Goal: Find specific page/section: Find specific page/section

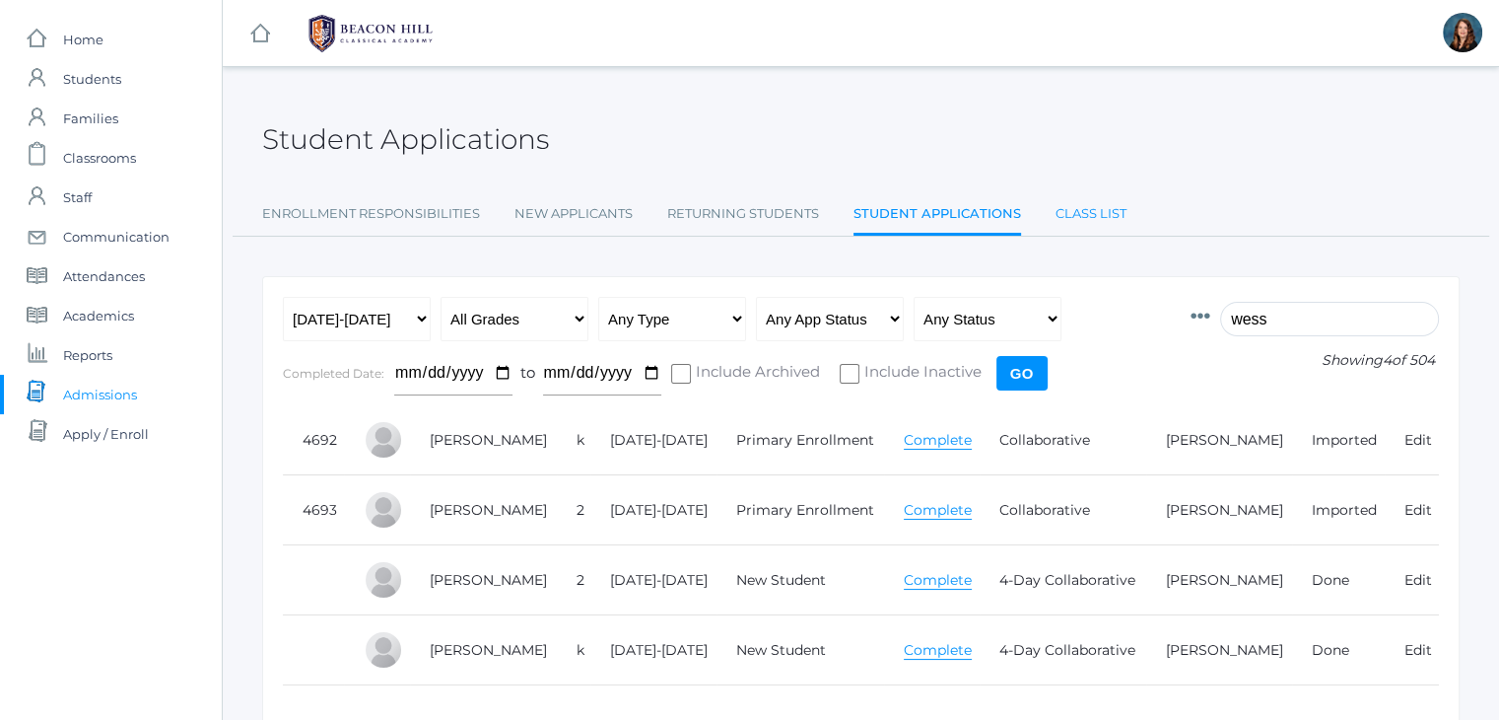
click at [1089, 221] on link "Class List" at bounding box center [1091, 213] width 71 height 39
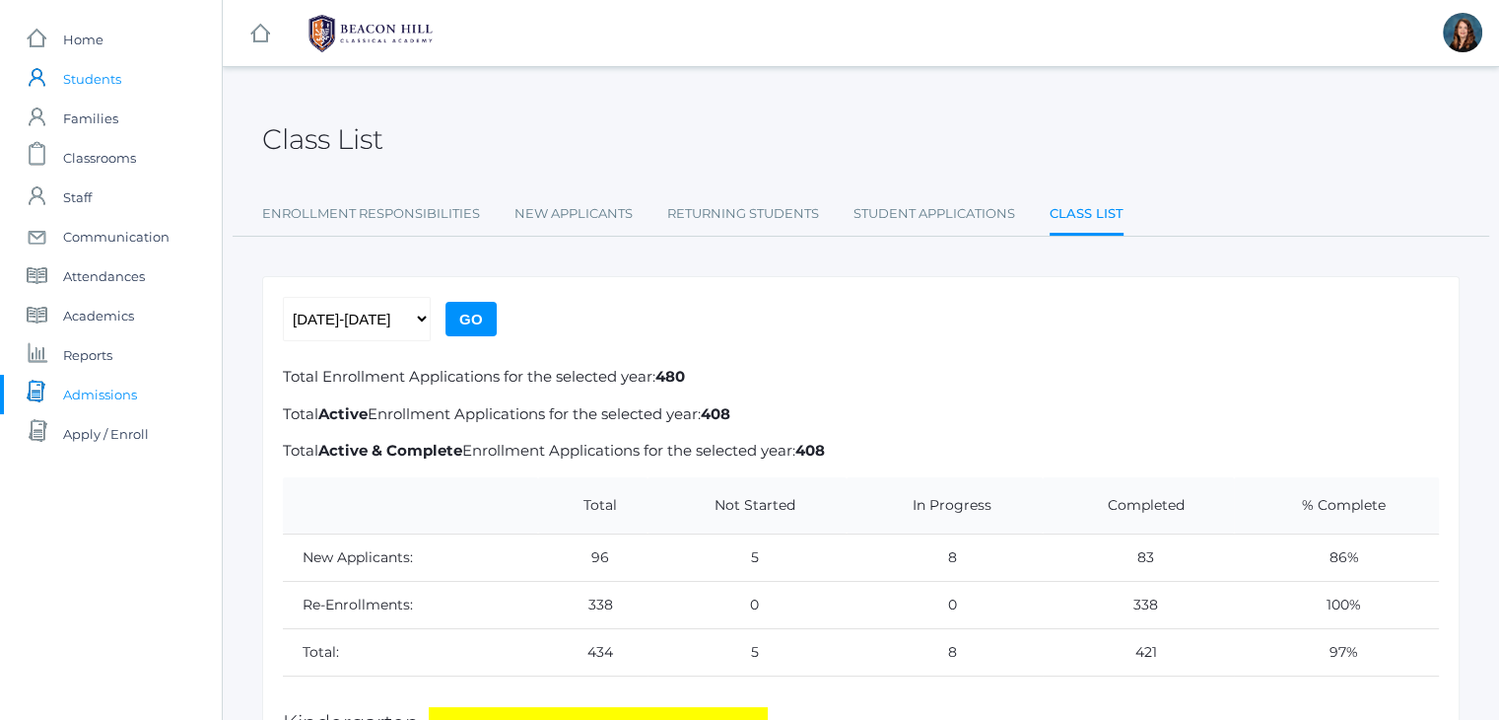
click at [119, 78] on span "Students" at bounding box center [92, 78] width 58 height 39
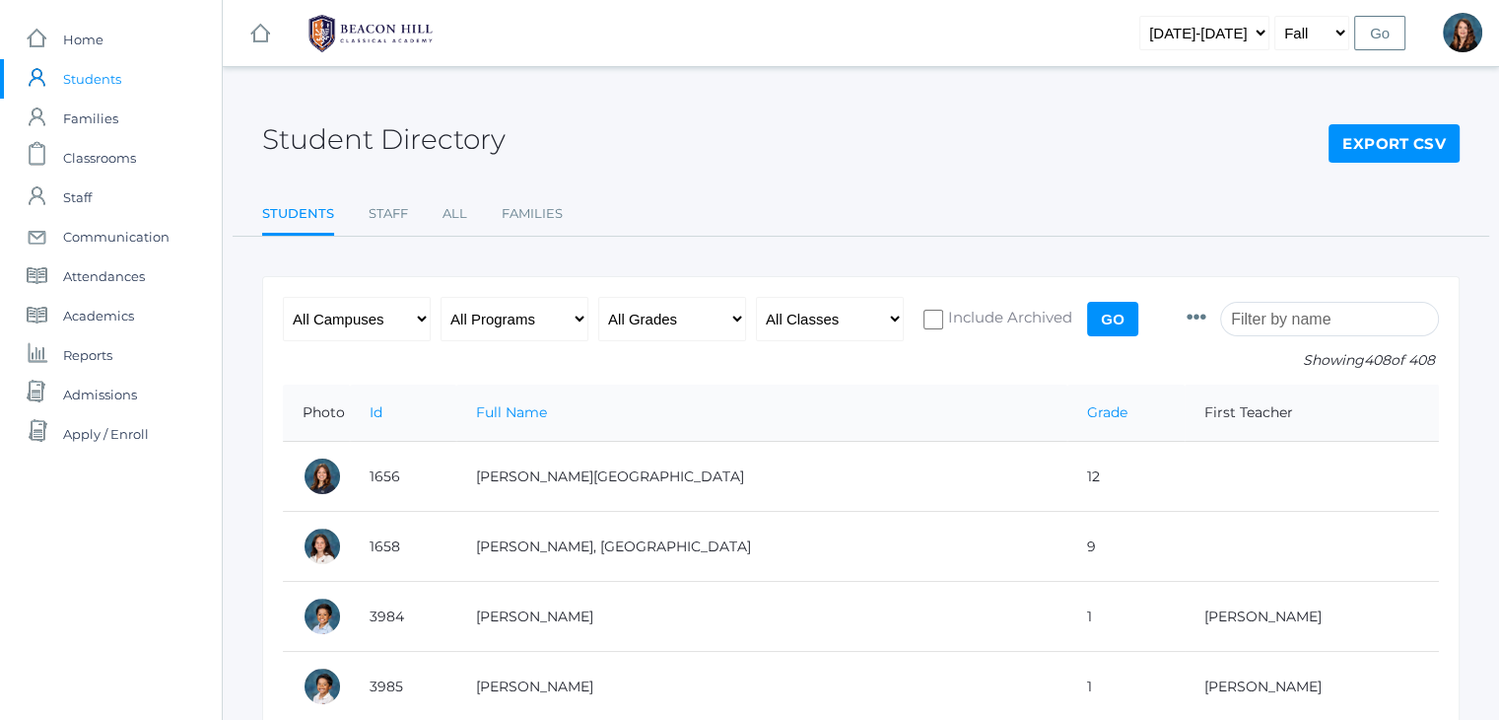
click at [589, 312] on div "All Campuses Upper Campus Lower Campus All Programs Full-Time Collaborative 4-D…" at bounding box center [713, 341] width 861 height 88
click at [740, 318] on select "All Grades Grammar - Kindergarten - 1st Grade - 2nd Grade - 3rd Grade - 4th Gra…" at bounding box center [672, 319] width 148 height 44
select select "3"
click at [598, 297] on select "All Grades Grammar - Kindergarten - 1st Grade - 2nd Grade - 3rd Grade - 4th Gra…" at bounding box center [672, 319] width 148 height 44
click at [1106, 318] on input "Go" at bounding box center [1112, 319] width 51 height 35
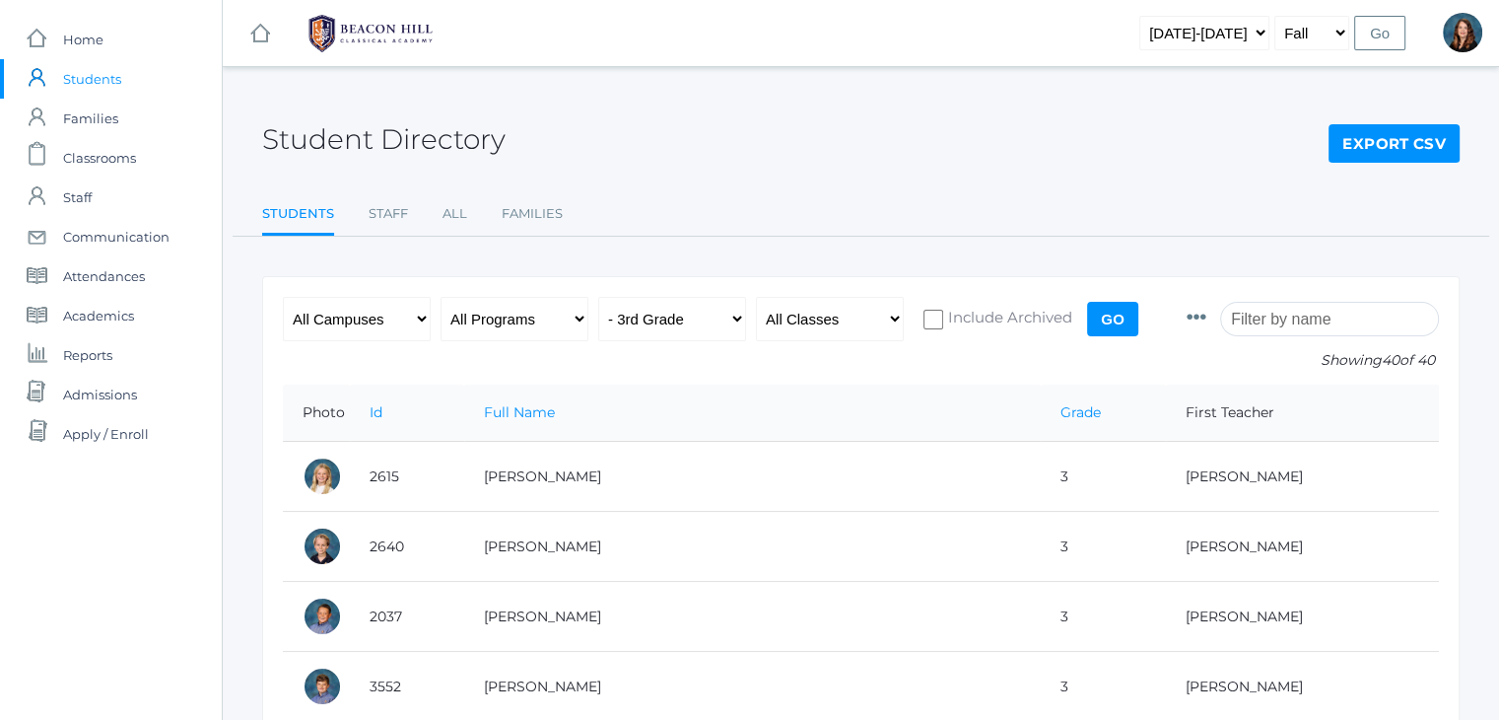
click at [1106, 318] on input "Go" at bounding box center [1112, 319] width 51 height 35
click at [736, 319] on select "All Grades Grammar - Kindergarten - 1st Grade - 2nd Grade - 3rd Grade - 4th Gra…" at bounding box center [672, 319] width 148 height 44
select select "1"
click at [598, 297] on select "All Grades Grammar - Kindergarten - 1st Grade - 2nd Grade - 3rd Grade - 4th Gra…" at bounding box center [672, 319] width 148 height 44
click at [1104, 305] on input "Go" at bounding box center [1112, 319] width 51 height 35
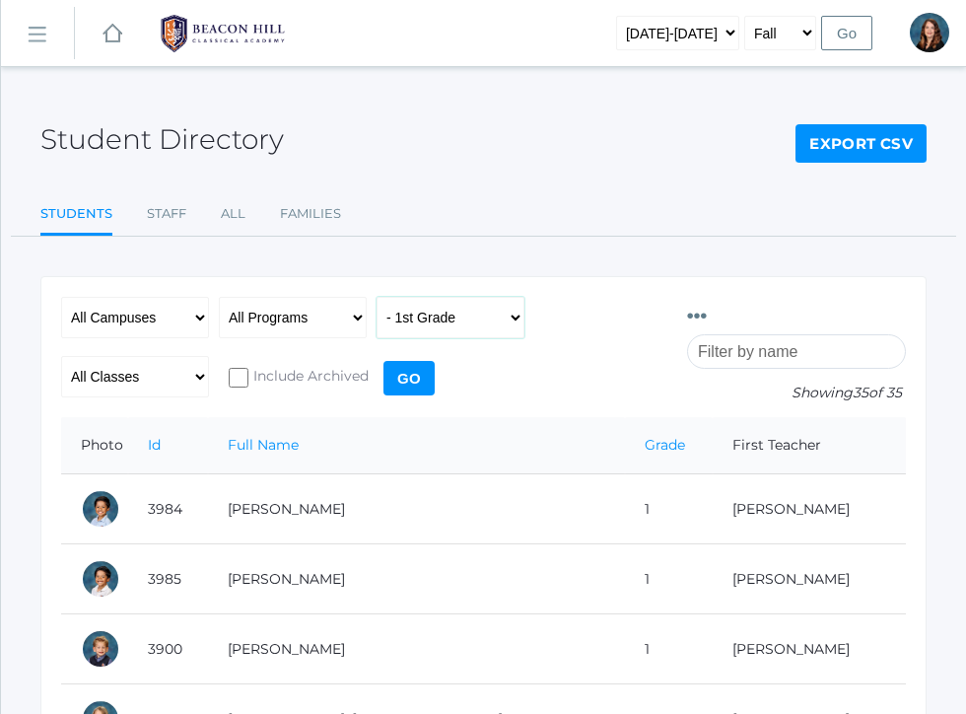
click at [510, 314] on select "All Grades Grammar - Kindergarten - 1st Grade - 2nd Grade - 3rd Grade - 4th Gra…" at bounding box center [451, 317] width 148 height 41
select select "2"
click at [377, 297] on select "All Grades Grammar - Kindergarten - 1st Grade - 2nd Grade - 3rd Grade - 4th Gra…" at bounding box center [451, 317] width 148 height 41
click at [421, 377] on input "Go" at bounding box center [408, 378] width 51 height 35
click at [513, 320] on select "All Grades Grammar - Kindergarten - 1st Grade - 2nd Grade - 3rd Grade - 4th Gra…" at bounding box center [451, 317] width 148 height 41
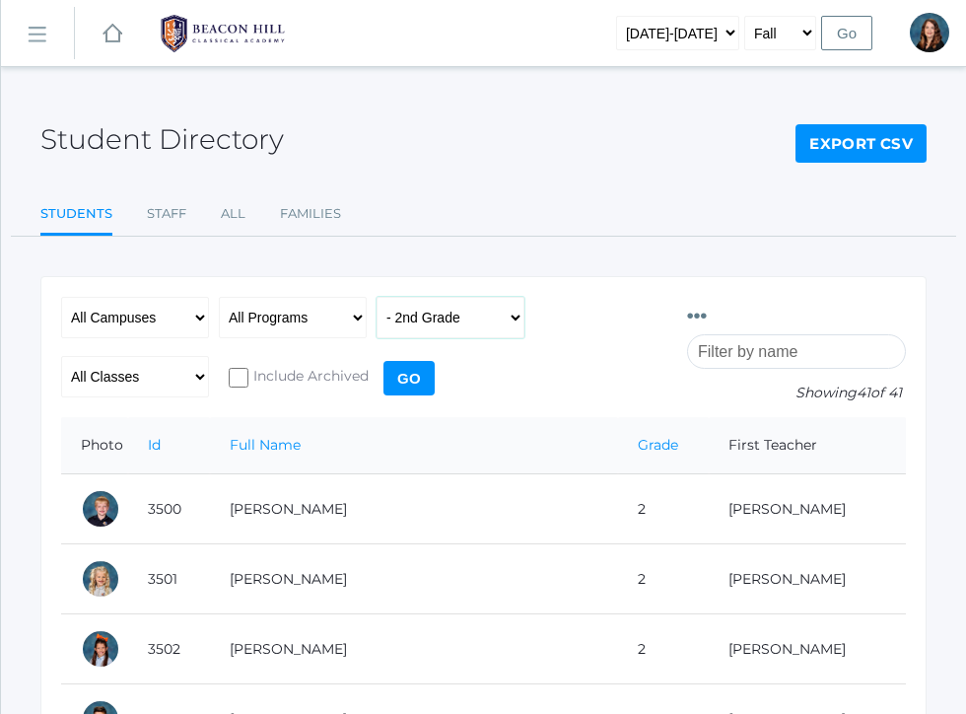
select select "3"
click at [377, 297] on select "All Grades Grammar - Kindergarten - 1st Grade - 2nd Grade - 3rd Grade - 4th Gra…" at bounding box center [451, 317] width 148 height 41
click at [414, 387] on input "Go" at bounding box center [408, 378] width 51 height 35
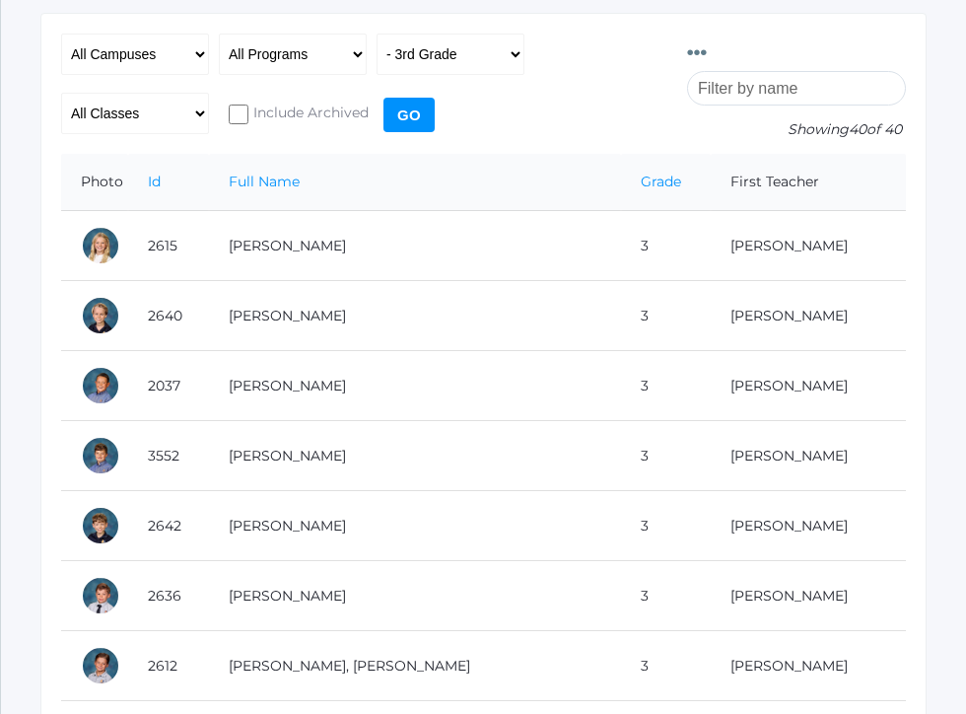
scroll to position [264, 0]
click at [533, 115] on div "All Campuses Upper Campus Lower Campus All Programs Full-Time Collaborative 4-D…" at bounding box center [364, 93] width 606 height 120
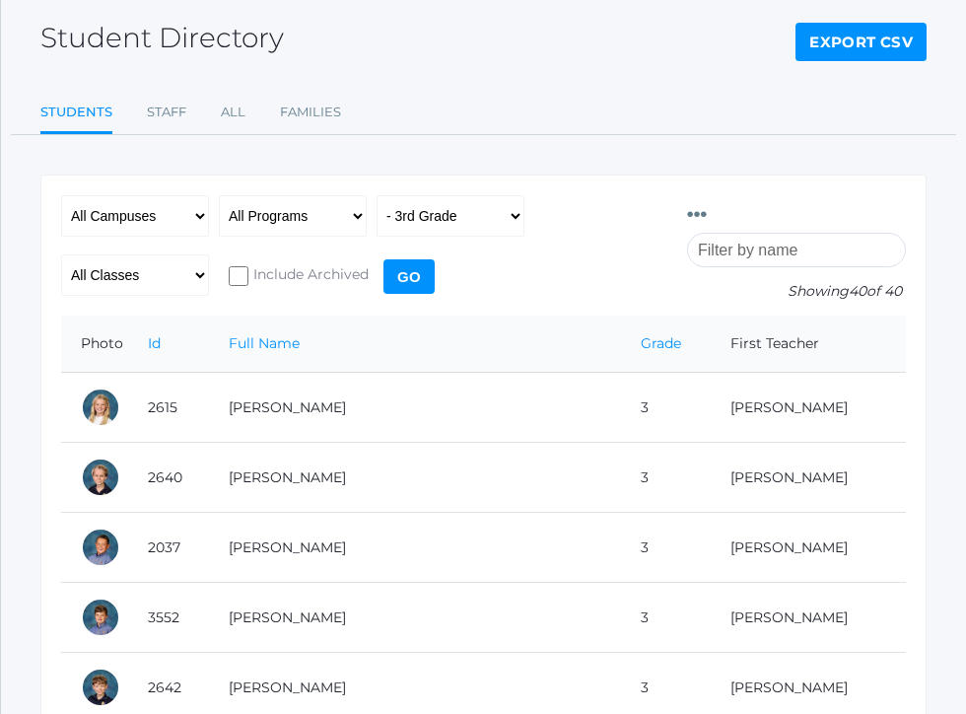
scroll to position [103, 0]
drag, startPoint x: 43, startPoint y: 375, endPoint x: 33, endPoint y: 357, distance: 20.8
drag, startPoint x: 47, startPoint y: 382, endPoint x: -23, endPoint y: 330, distance: 87.3
click at [0, 330] on html "icons/ui/navigation/home Created with Sketch. Home icons/user/plain Created wit…" at bounding box center [483, 254] width 966 height 714
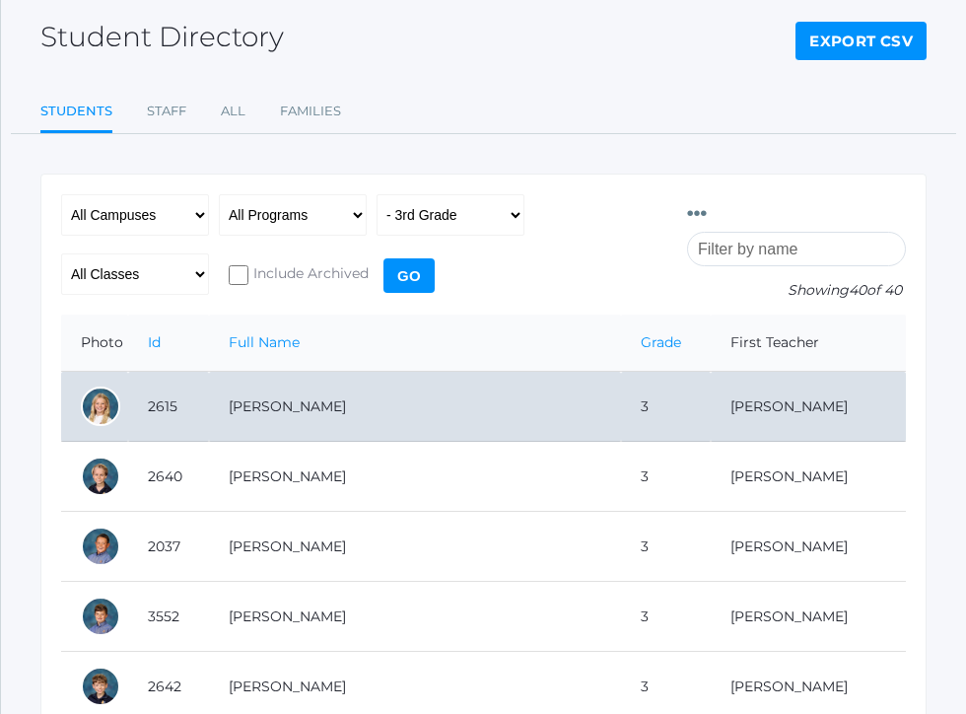
click at [888, 380] on td "[PERSON_NAME]" at bounding box center [808, 407] width 195 height 70
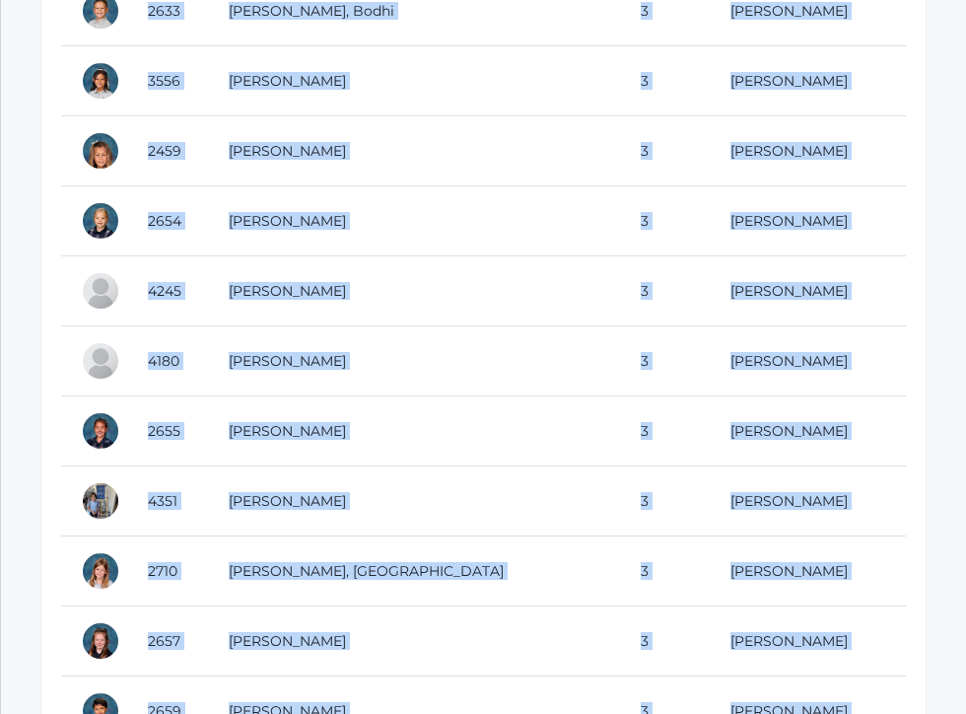
scroll to position [2657, 0]
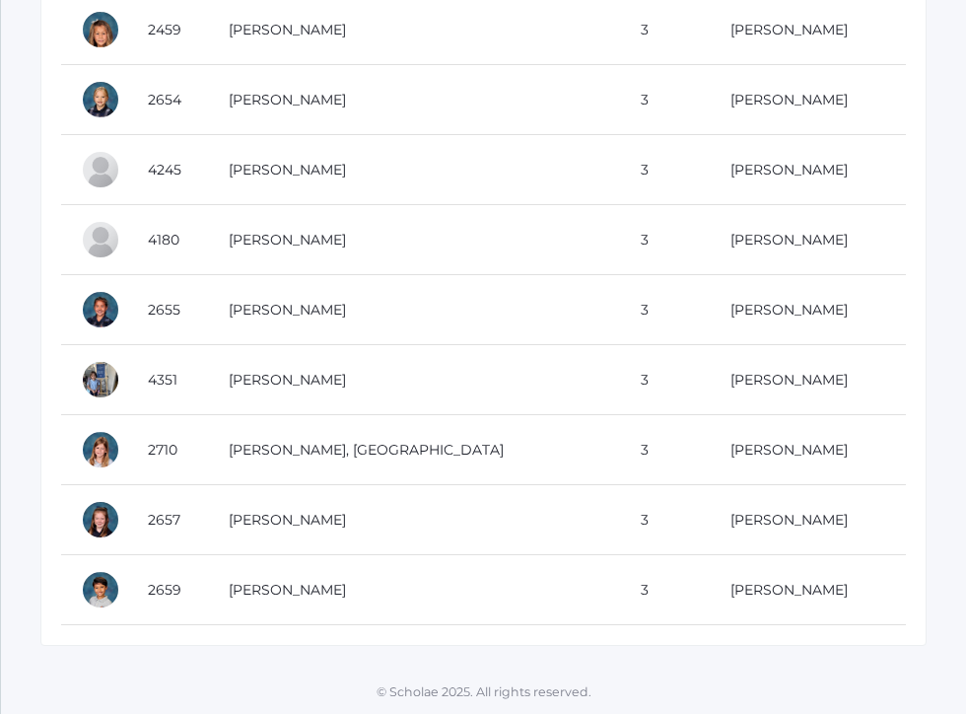
drag, startPoint x: 40, startPoint y: 391, endPoint x: 935, endPoint y: 605, distance: 919.4
copy div
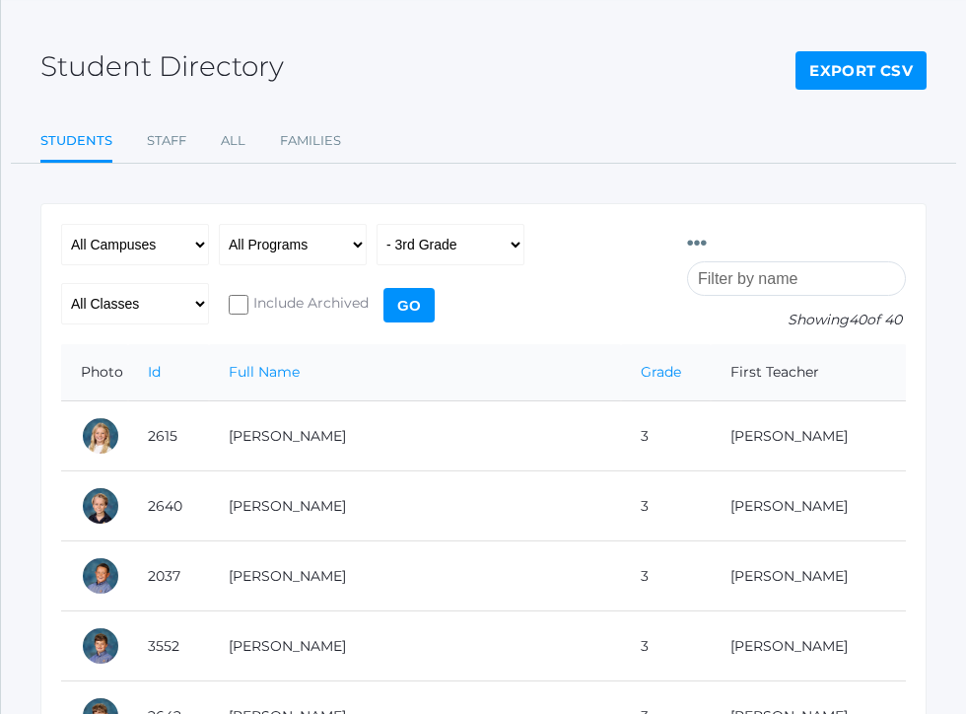
scroll to position [27, 0]
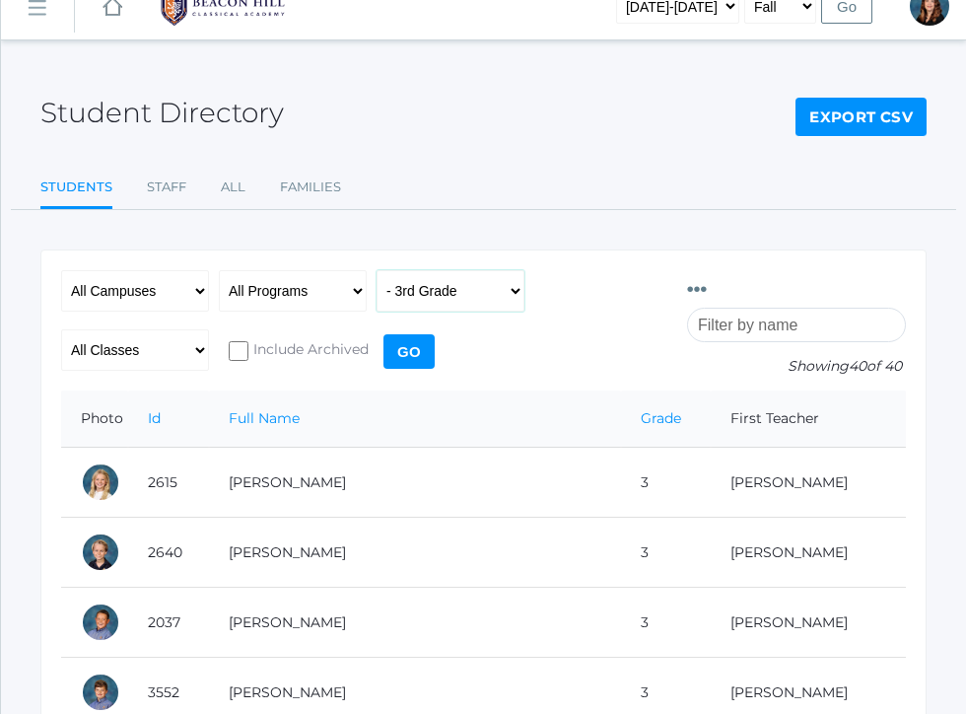
click at [507, 295] on select "All Grades Grammar - Kindergarten - 1st Grade - 2nd Grade - 3rd Grade - 4th Gra…" at bounding box center [451, 290] width 148 height 41
select select "any"
click at [377, 270] on select "All Grades Grammar - Kindergarten - 1st Grade - 2nd Grade - 3rd Grade - 4th Gra…" at bounding box center [451, 290] width 148 height 41
click at [396, 352] on input "Go" at bounding box center [408, 351] width 51 height 35
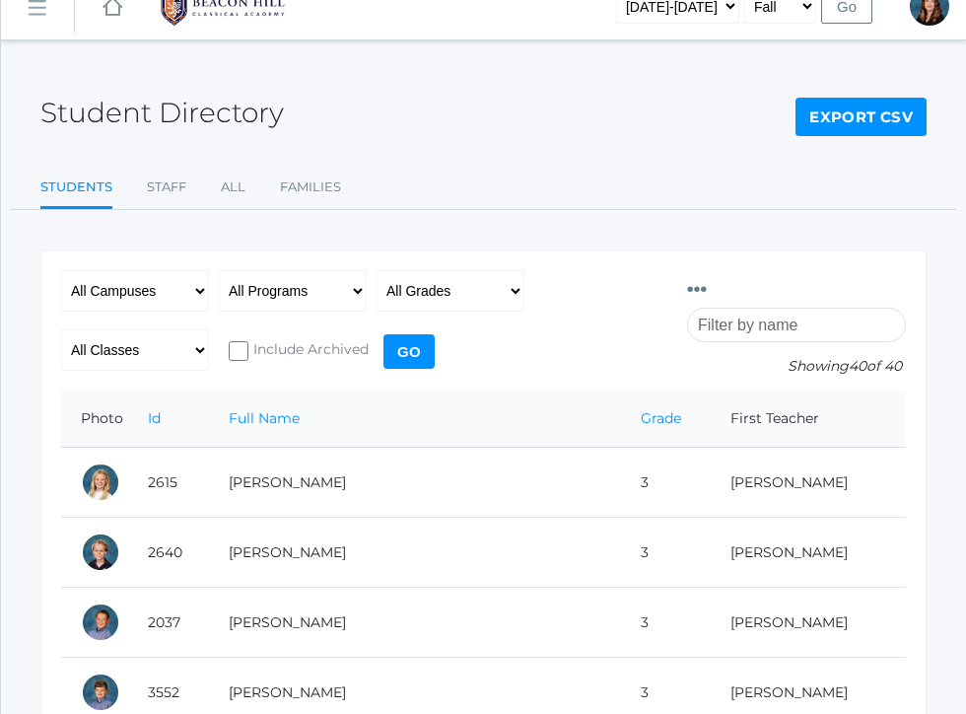
click at [568, 168] on ul "Students Staff All Families" at bounding box center [483, 189] width 886 height 42
click at [416, 352] on input "Go" at bounding box center [408, 351] width 51 height 35
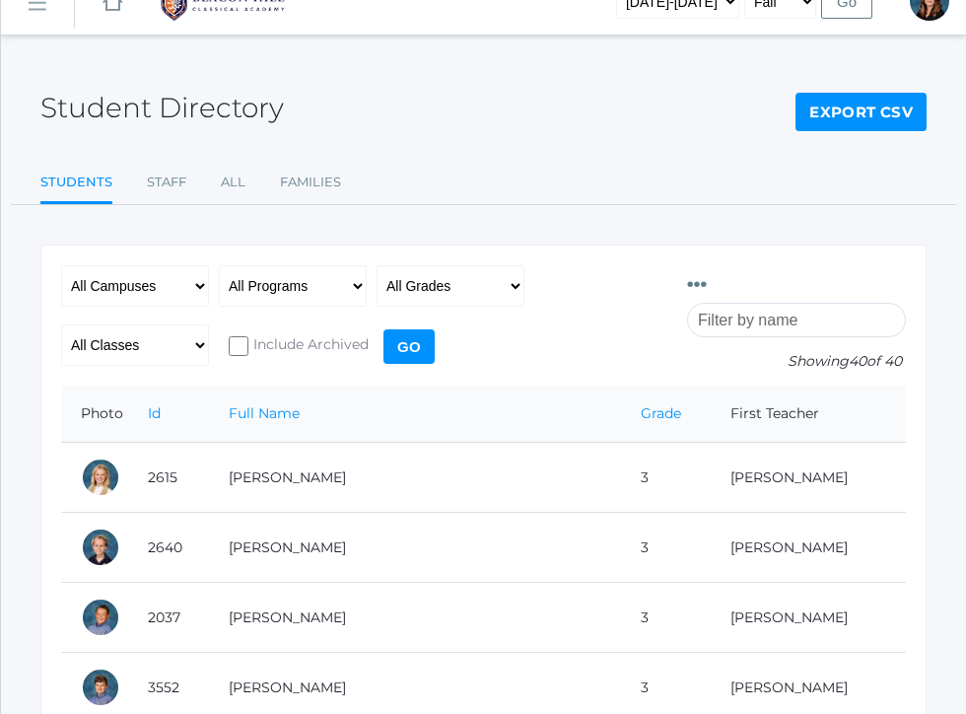
scroll to position [0, 0]
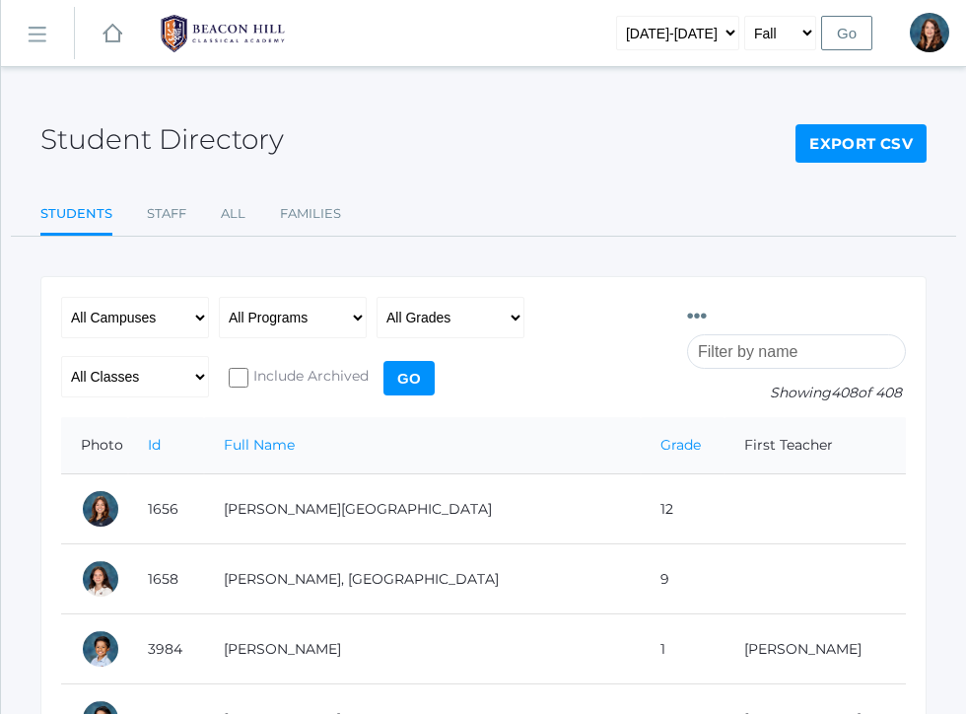
click at [769, 347] on input "search" at bounding box center [796, 351] width 219 height 35
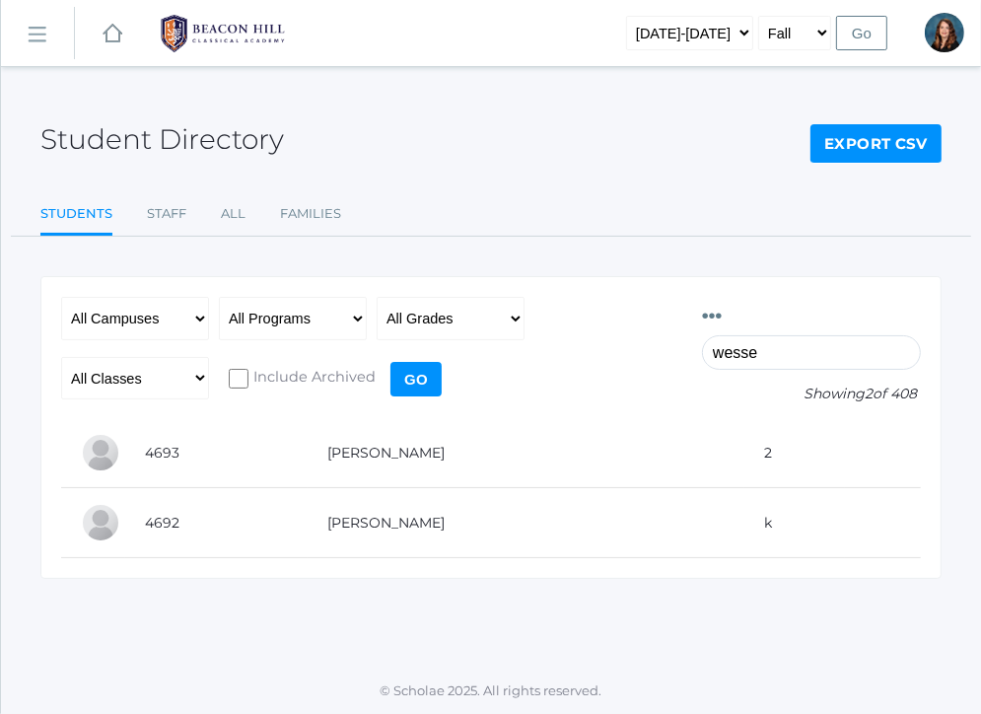
type input "wesse"
